Goal: Task Accomplishment & Management: Manage account settings

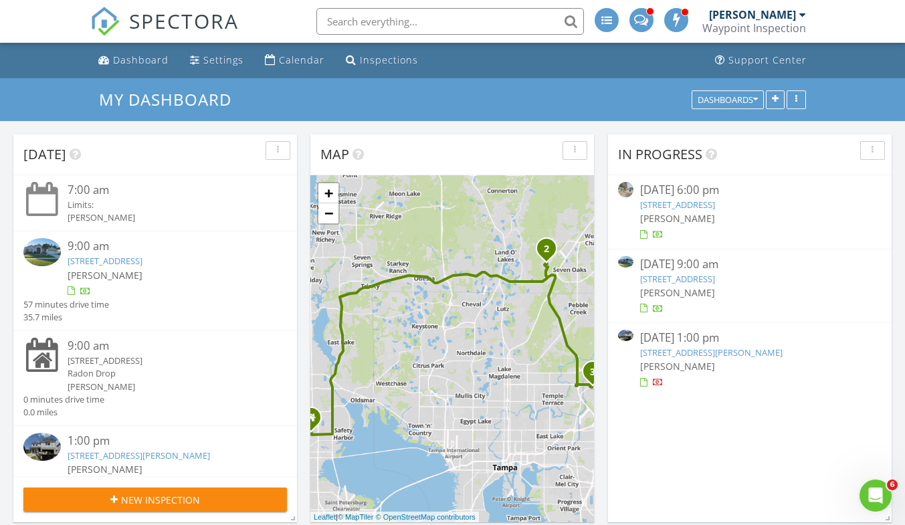
click at [143, 266] on link "[STREET_ADDRESS]" at bounding box center [105, 261] width 75 height 12
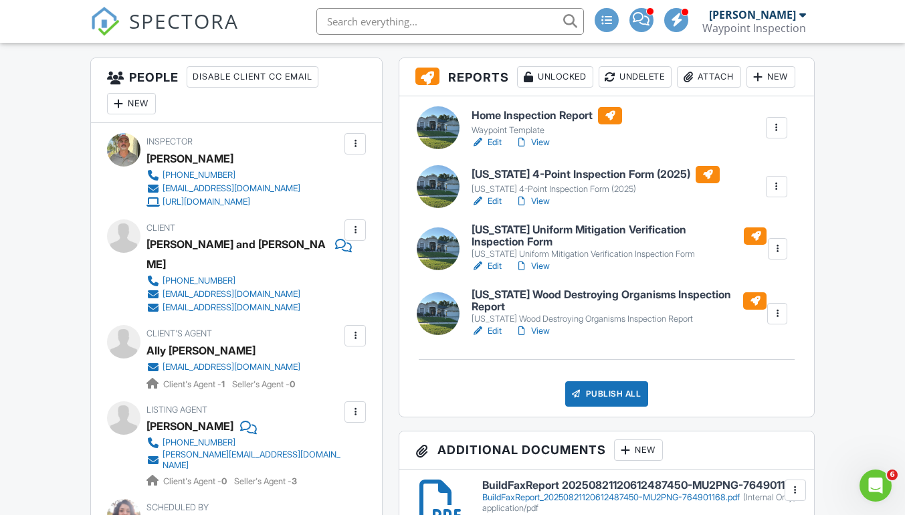
click at [495, 149] on link "Edit" at bounding box center [487, 142] width 30 height 13
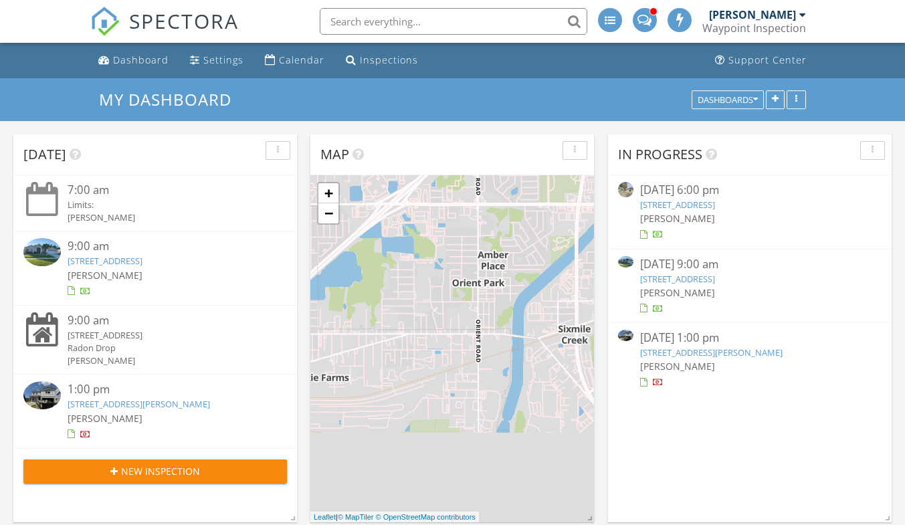
scroll to position [7, 7]
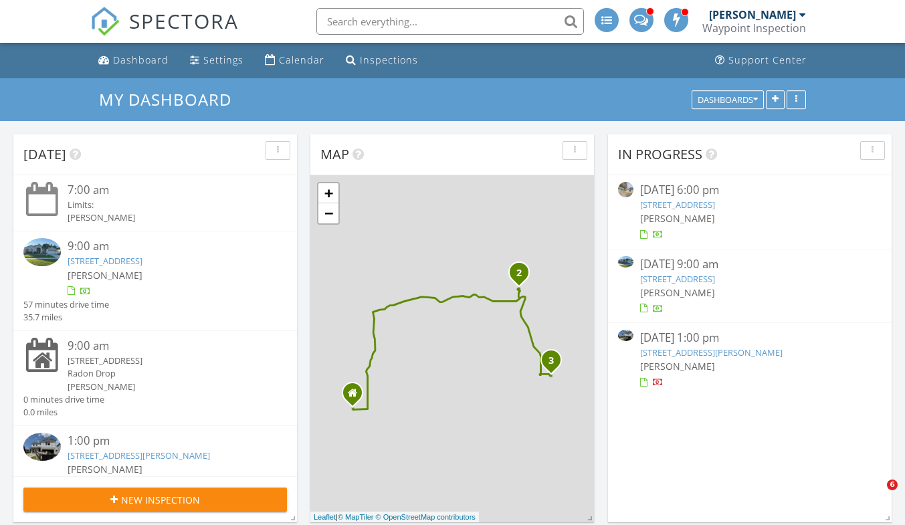
click at [141, 260] on link "[STREET_ADDRESS]" at bounding box center [105, 261] width 75 height 12
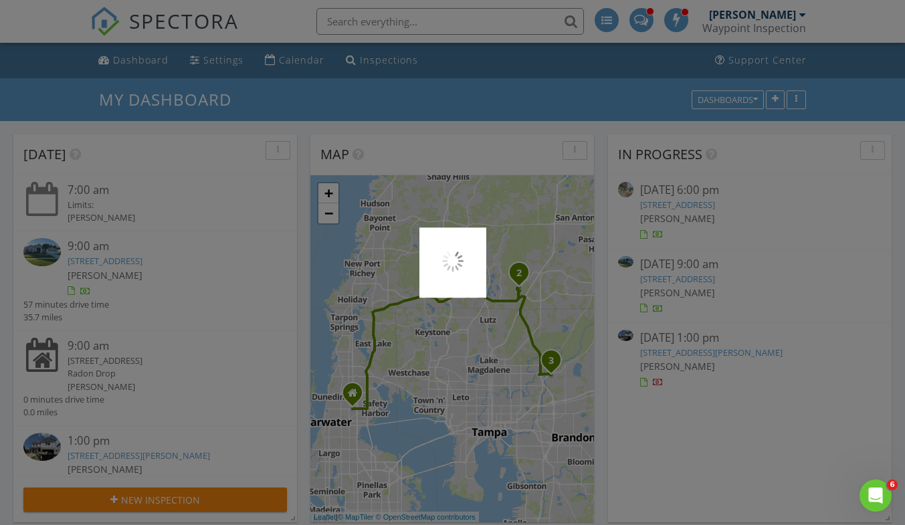
scroll to position [0, 0]
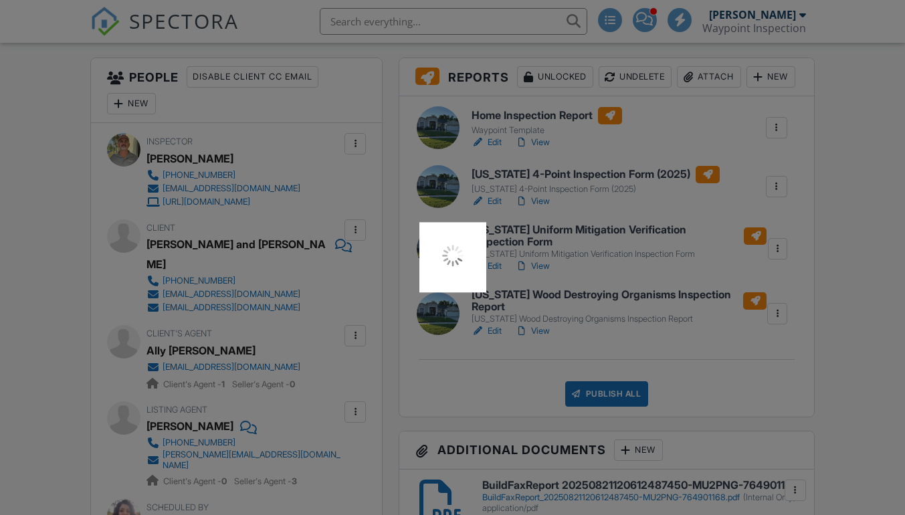
scroll to position [335, 0]
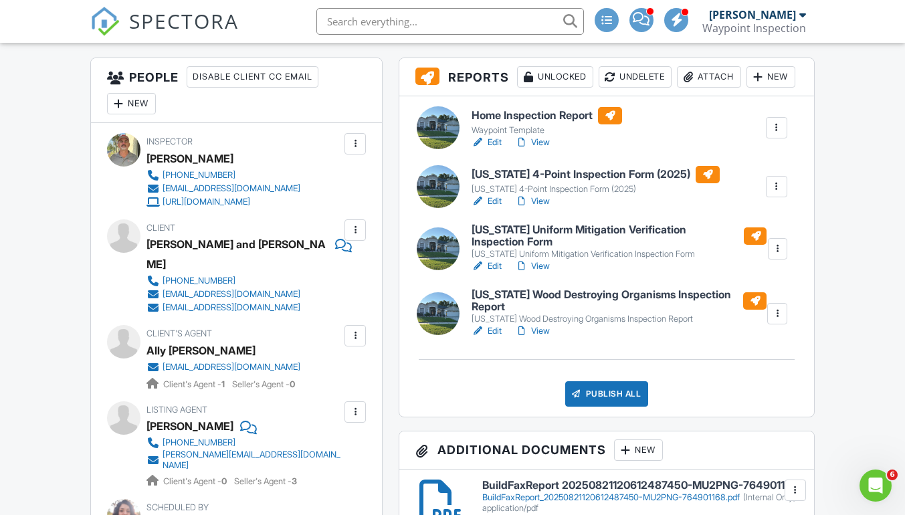
click at [543, 208] on link "View" at bounding box center [532, 201] width 35 height 13
click at [543, 338] on link "View" at bounding box center [532, 331] width 35 height 13
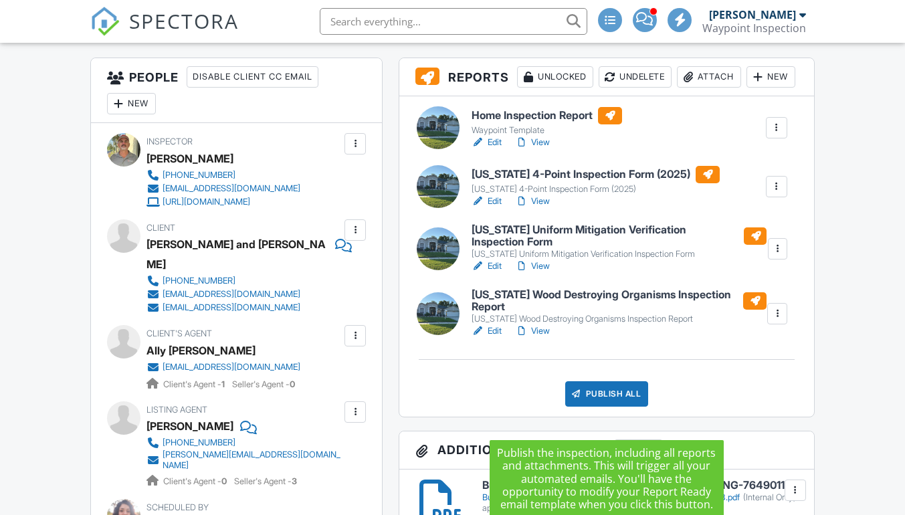
click at [616, 407] on div "Publish All" at bounding box center [607, 393] width 84 height 25
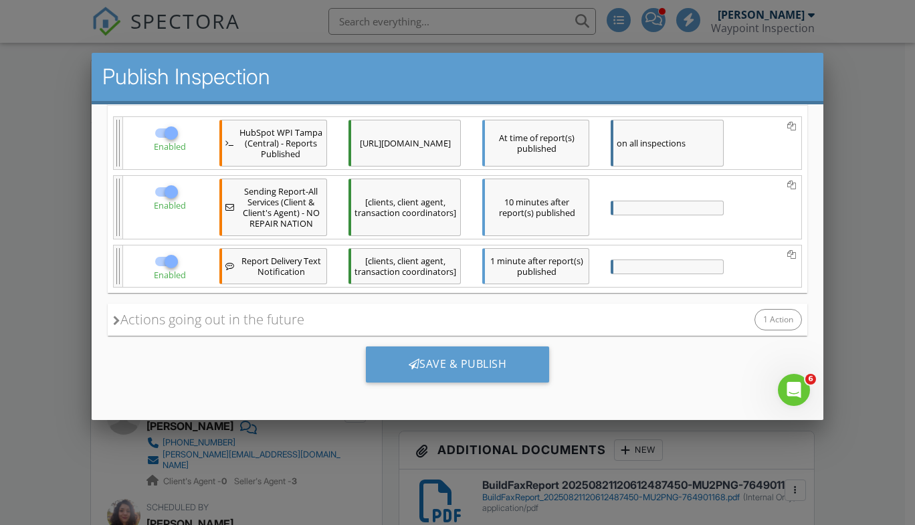
click at [479, 367] on div "Save & Publish" at bounding box center [457, 364] width 184 height 36
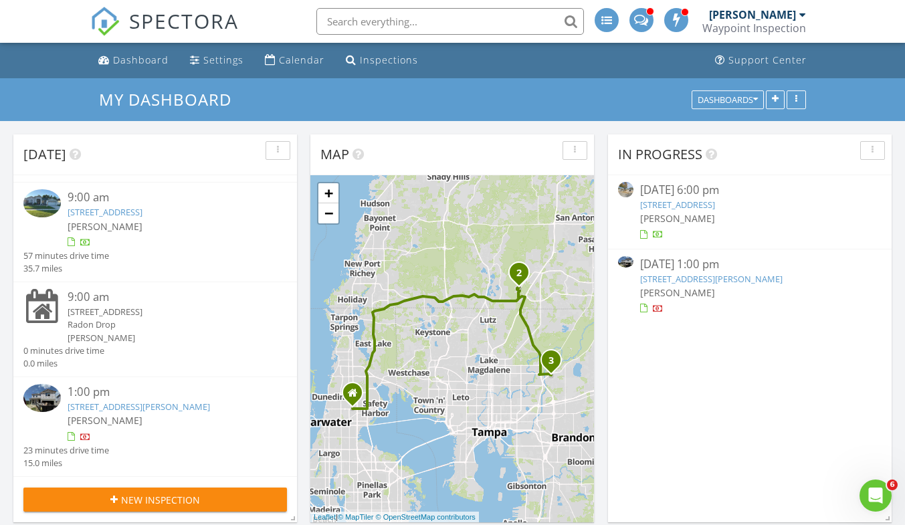
click at [164, 401] on link "[STREET_ADDRESS][PERSON_NAME]" at bounding box center [139, 407] width 143 height 12
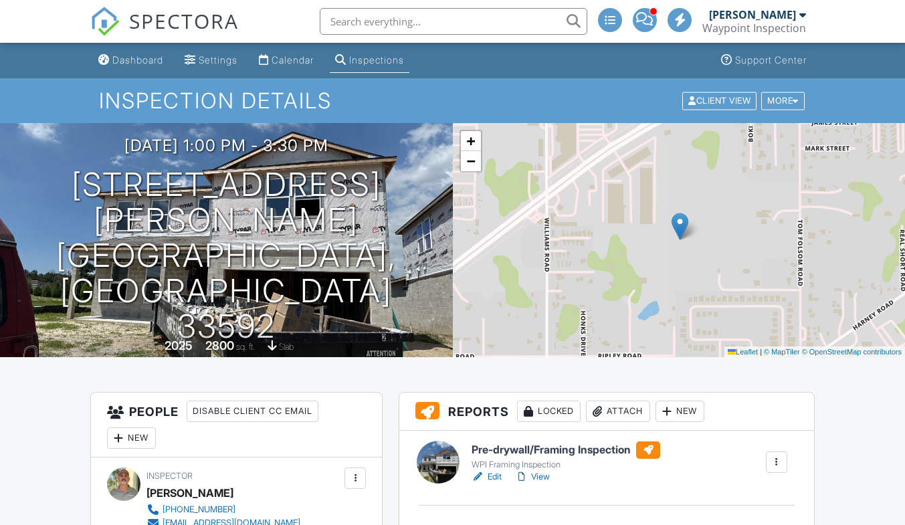
scroll to position [268, 0]
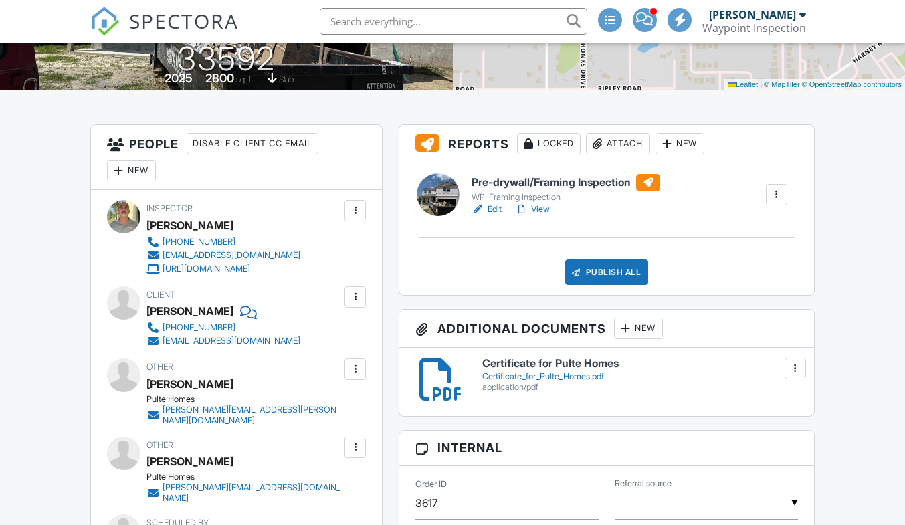
click at [534, 213] on link "View" at bounding box center [532, 209] width 35 height 13
click at [604, 270] on div "Publish All" at bounding box center [607, 272] width 84 height 25
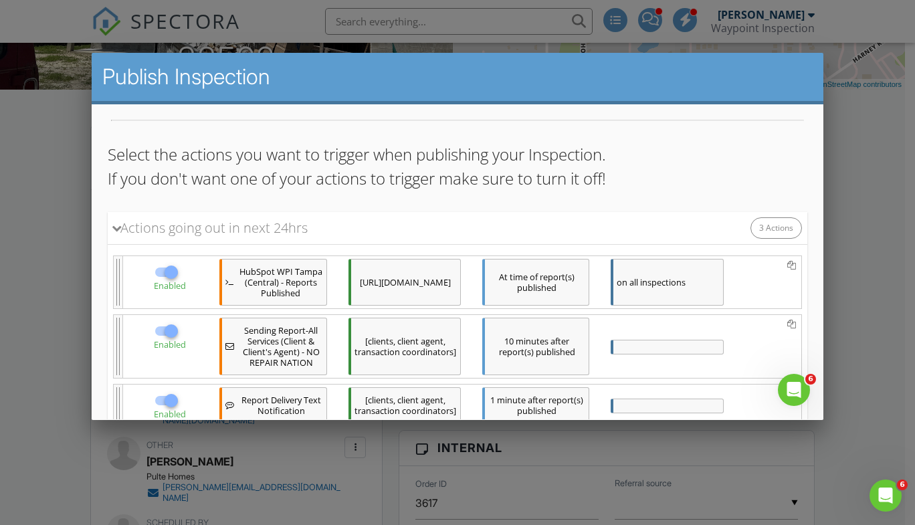
scroll to position [173, 0]
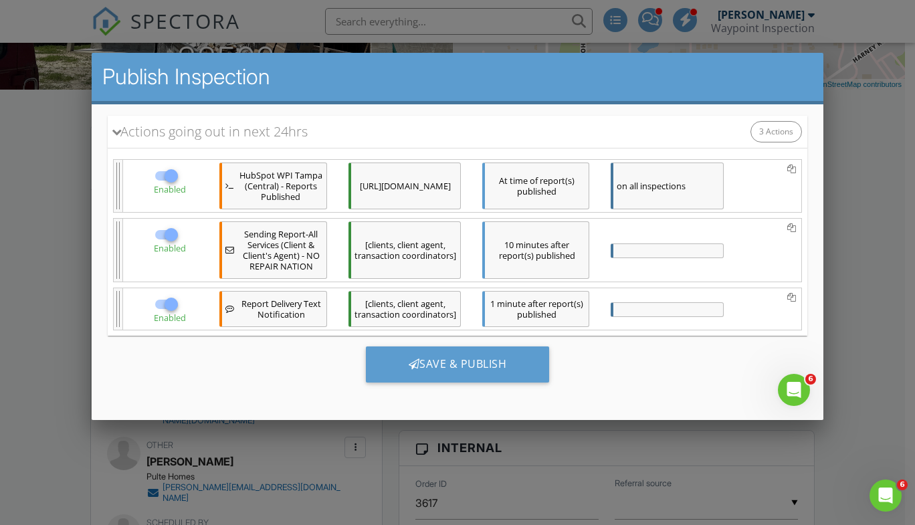
click at [489, 359] on div "Save & Publish" at bounding box center [457, 364] width 184 height 36
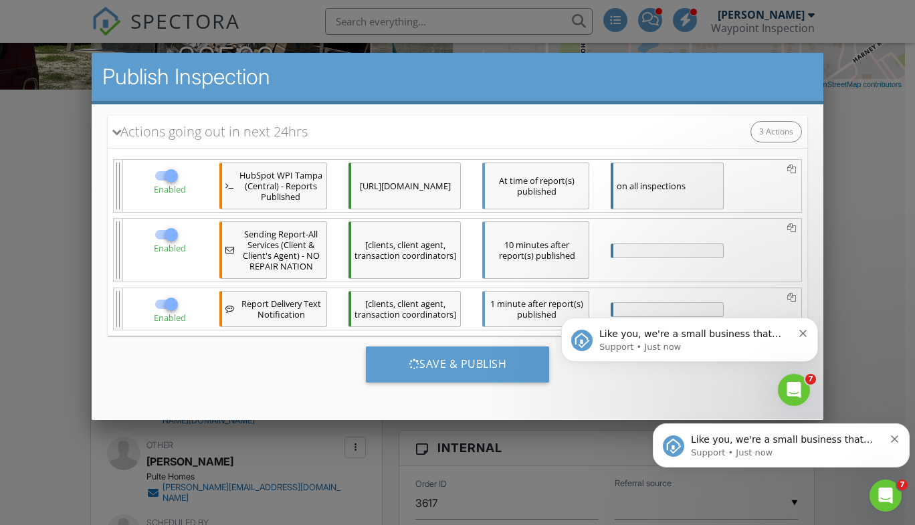
scroll to position [0, 0]
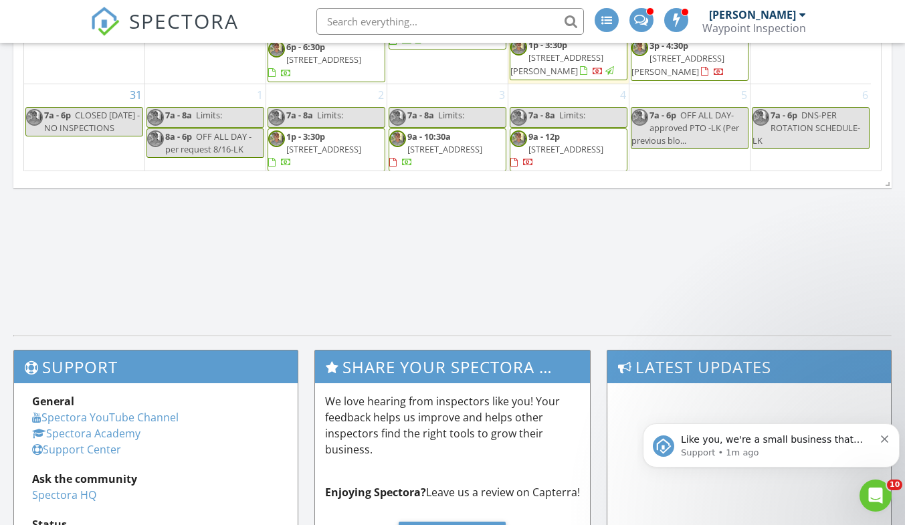
scroll to position [937, 0]
